Goal: Task Accomplishment & Management: Manage account settings

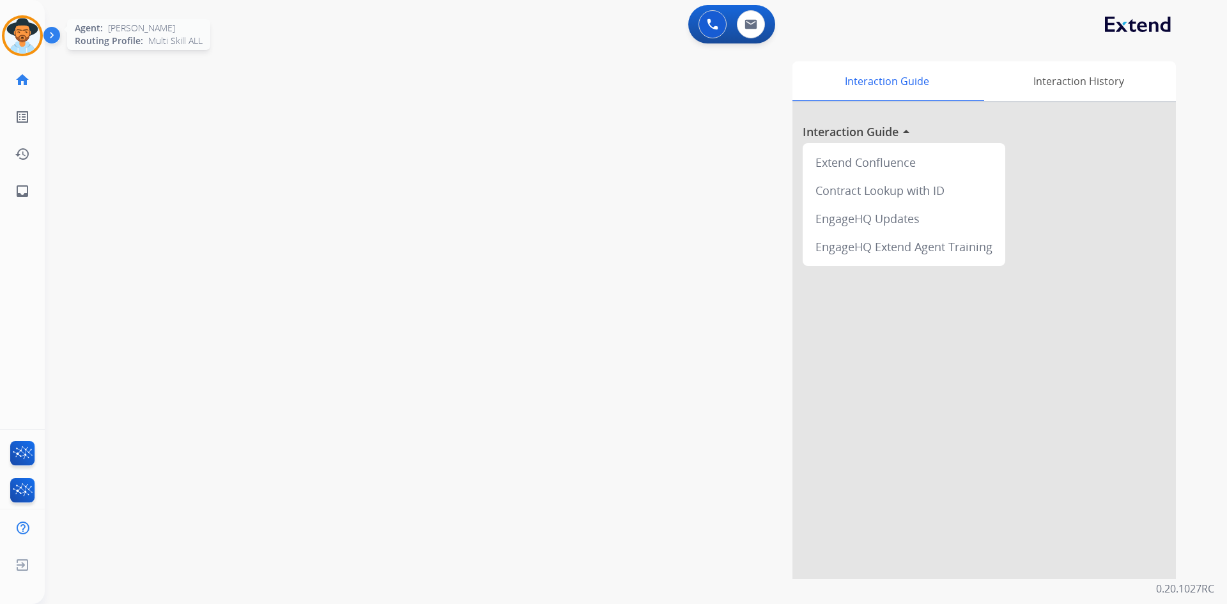
click at [8, 29] on img at bounding box center [22, 36] width 36 height 36
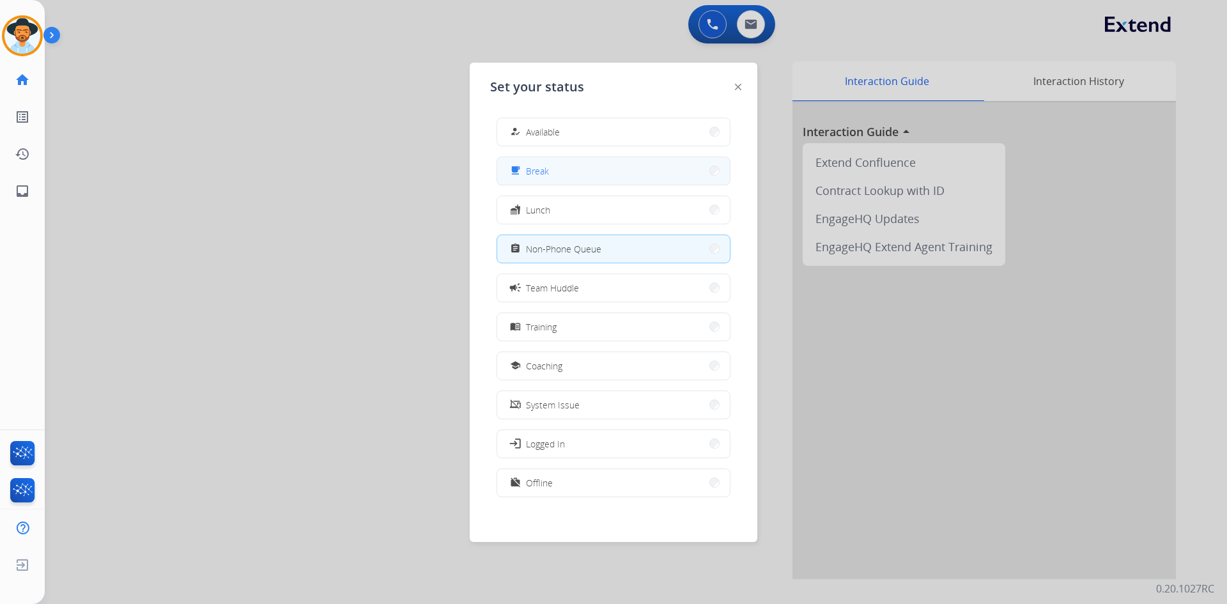
click at [579, 169] on button "free_breakfast Break" at bounding box center [613, 170] width 233 height 27
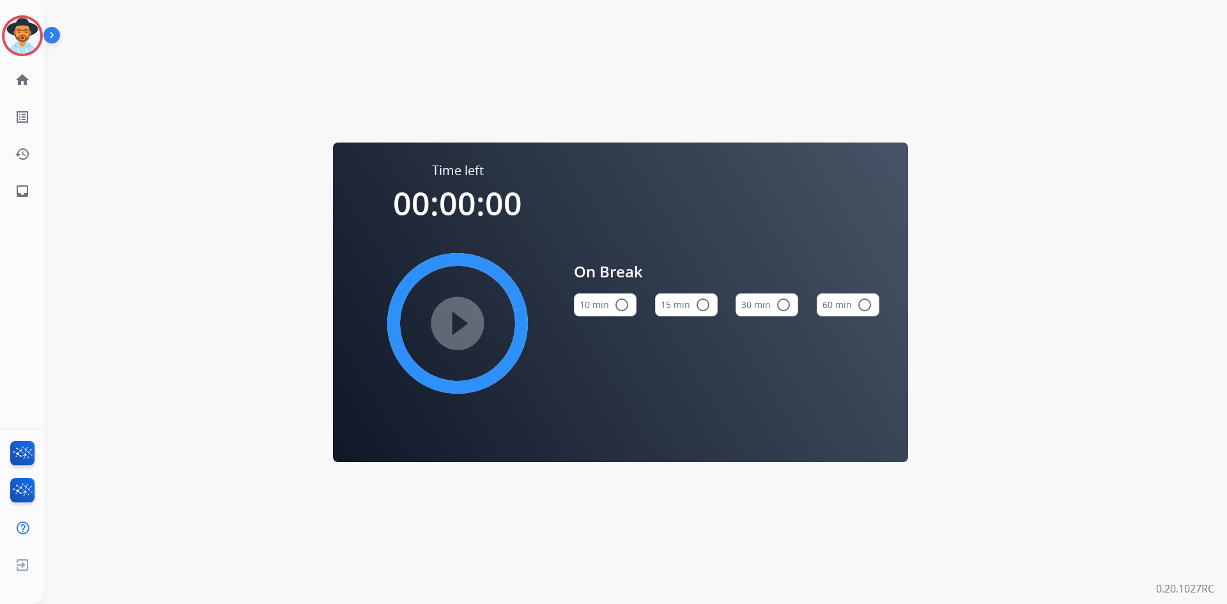
click at [703, 306] on mat-icon "radio_button_unchecked" at bounding box center [703, 304] width 15 height 15
click at [462, 331] on mat-icon "play_circle_filled" at bounding box center [457, 323] width 15 height 15
click at [17, 38] on img at bounding box center [22, 36] width 36 height 36
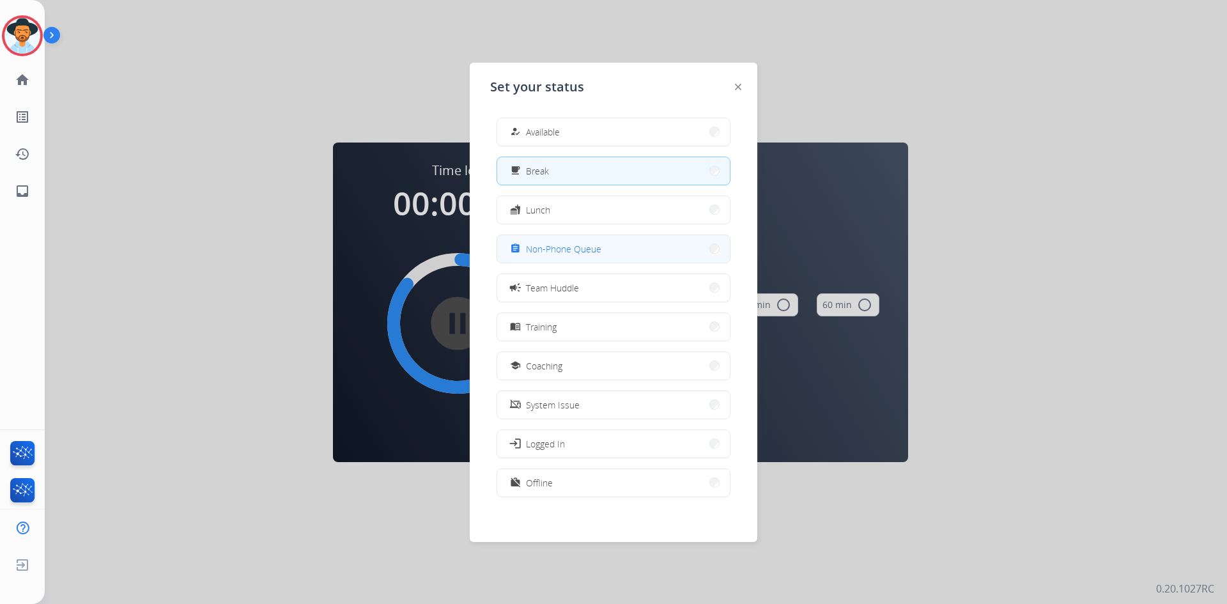
click at [615, 248] on button "assignment Non-Phone Queue" at bounding box center [613, 248] width 233 height 27
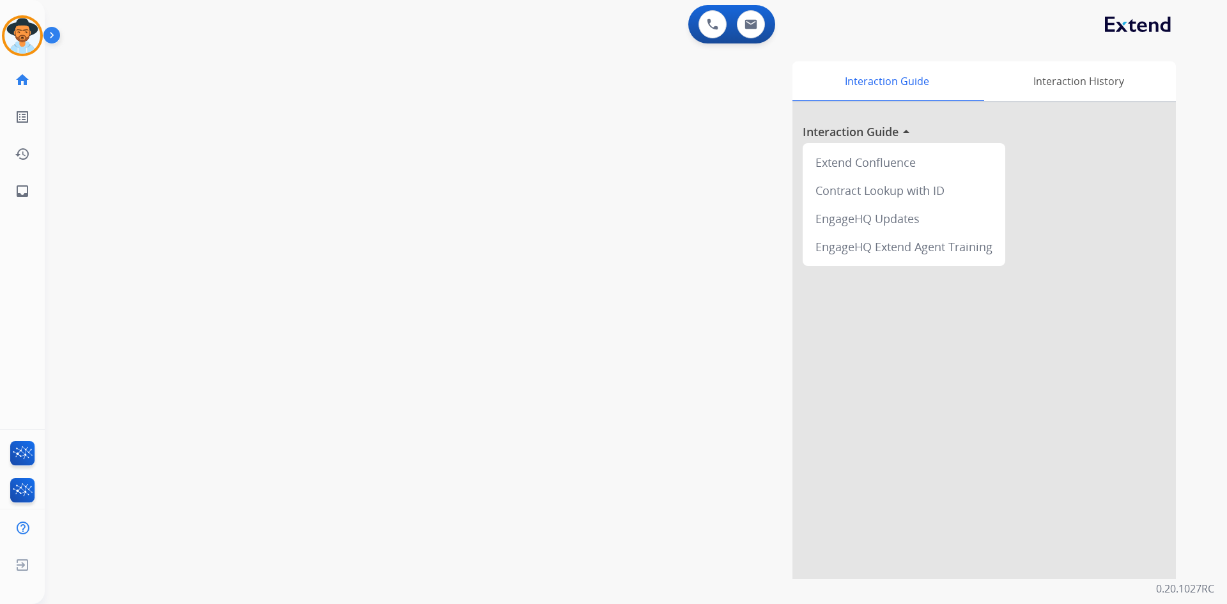
drag, startPoint x: 24, startPoint y: 38, endPoint x: 63, endPoint y: 48, distance: 40.8
click at [24, 38] on img at bounding box center [22, 36] width 36 height 36
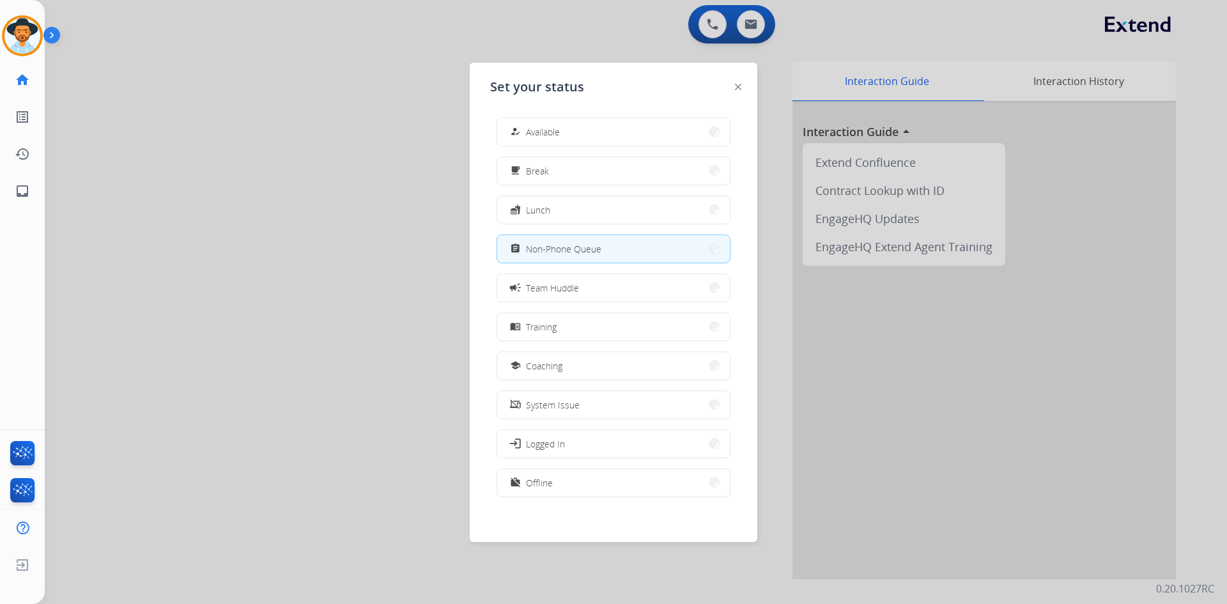
click at [605, 335] on button "menu_book Training" at bounding box center [613, 326] width 233 height 27
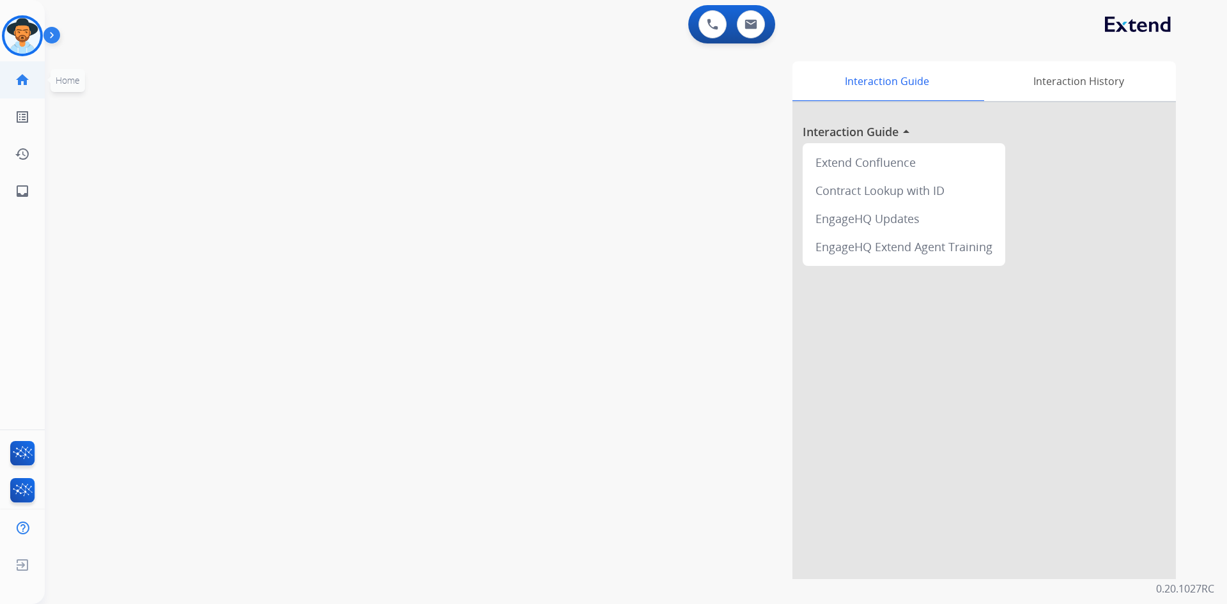
drag, startPoint x: 22, startPoint y: 40, endPoint x: 43, endPoint y: 69, distance: 35.8
click at [22, 40] on img at bounding box center [22, 36] width 36 height 36
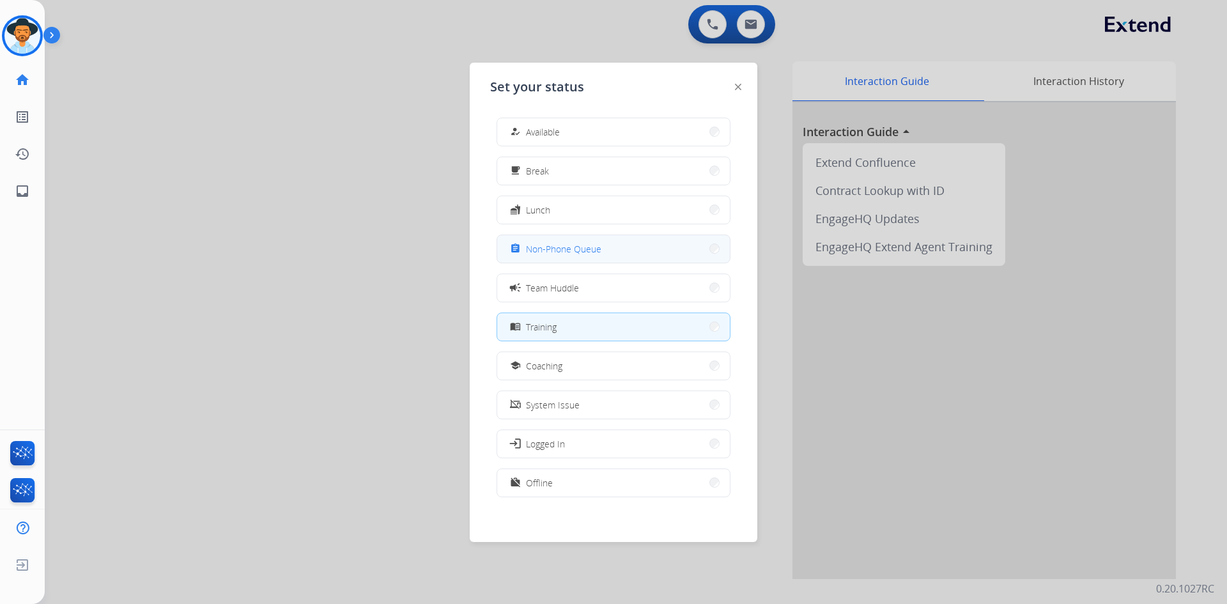
click at [587, 248] on span "Non-Phone Queue" at bounding box center [563, 248] width 75 height 13
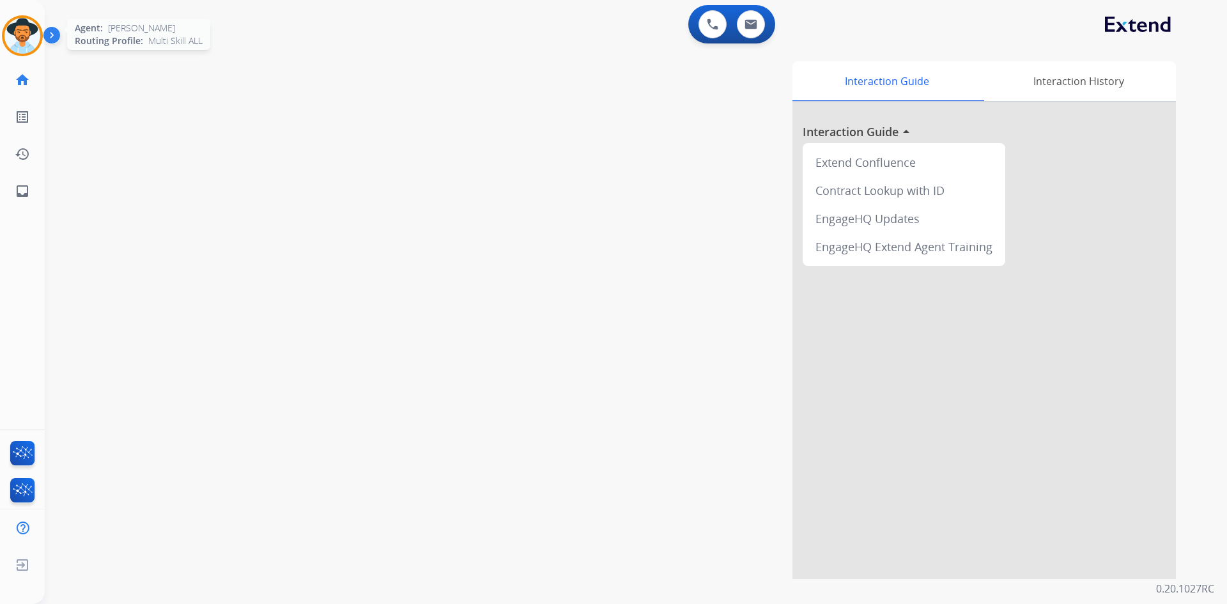
click at [22, 38] on img at bounding box center [22, 36] width 36 height 36
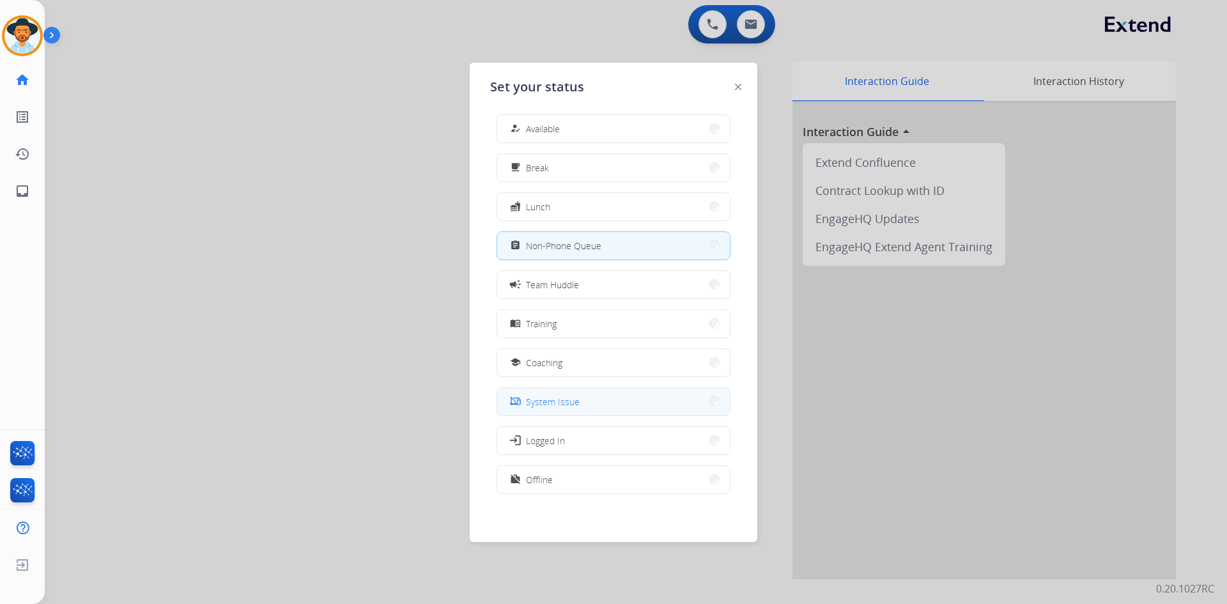
scroll to position [4, 0]
click at [584, 208] on button "fastfood Lunch" at bounding box center [613, 205] width 233 height 27
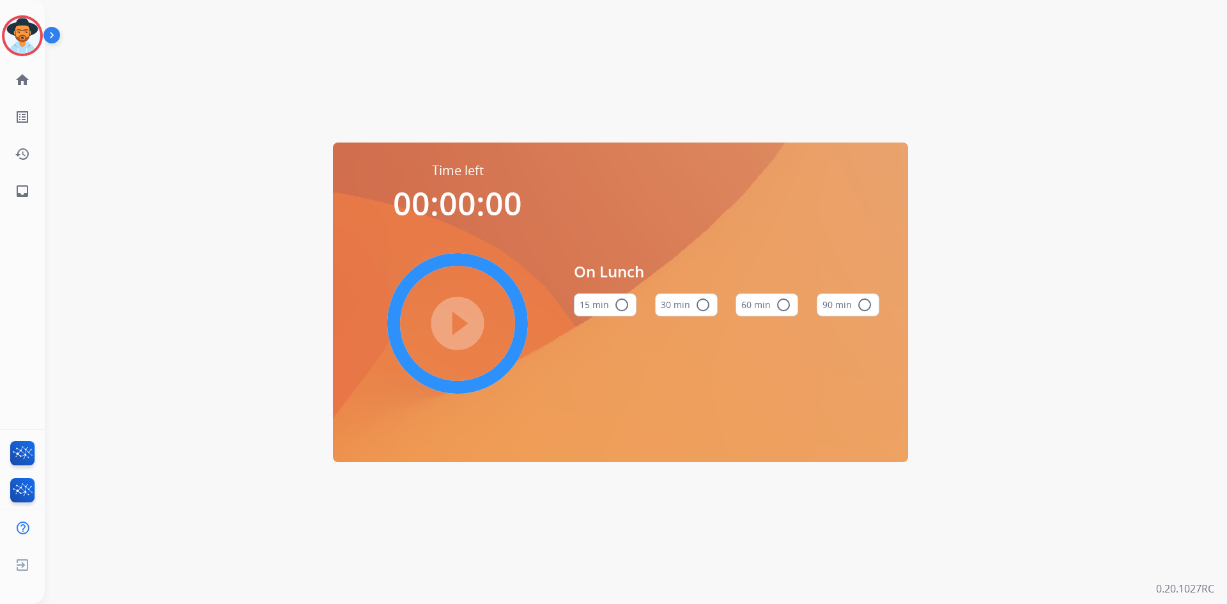
click at [771, 308] on button "60 min radio_button_unchecked" at bounding box center [767, 304] width 63 height 23
click at [450, 326] on mat-icon "play_circle_filled" at bounding box center [457, 323] width 15 height 15
